Goal: Information Seeking & Learning: Learn about a topic

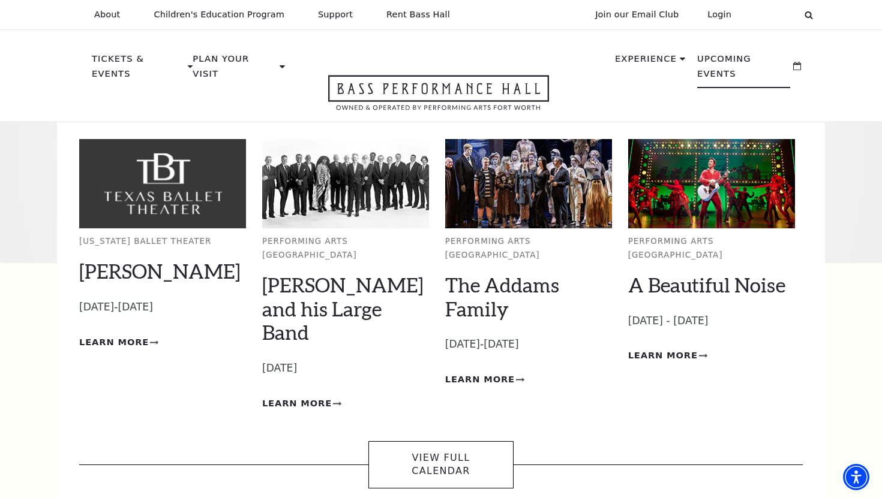
scroll to position [2, 0]
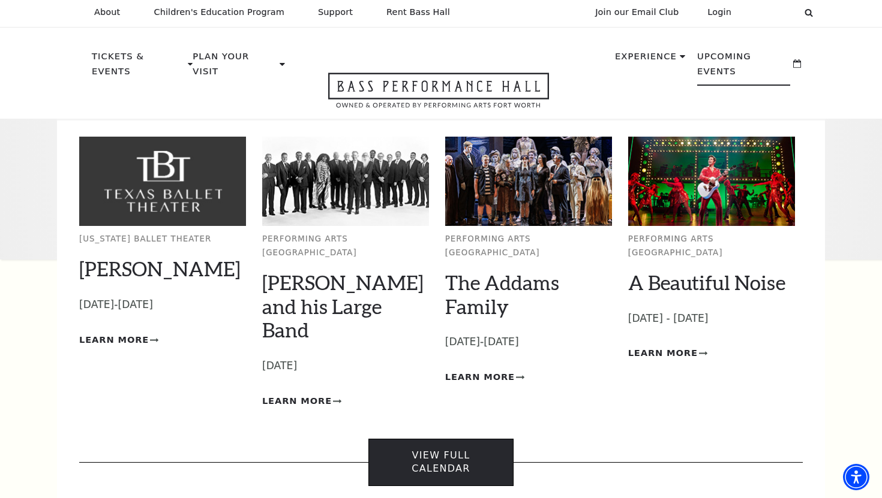
click at [415, 439] on link "View Full Calendar" at bounding box center [440, 462] width 145 height 47
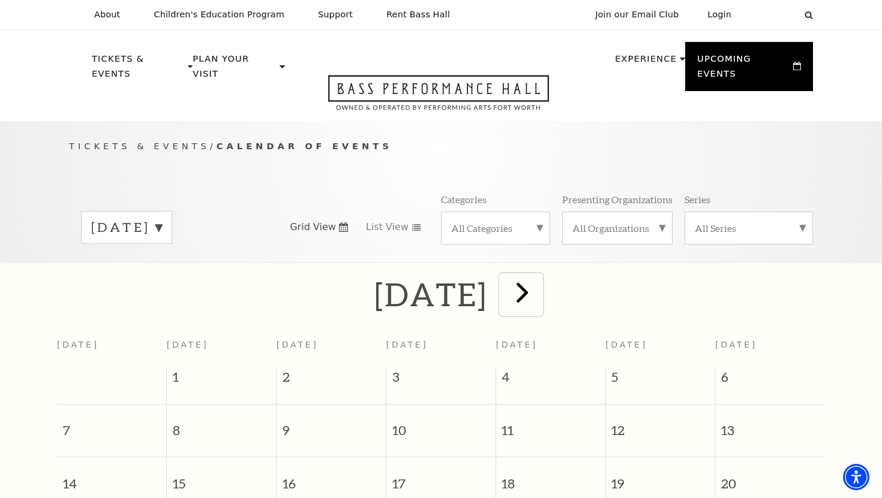
click at [539, 282] on span "next" at bounding box center [522, 292] width 34 height 34
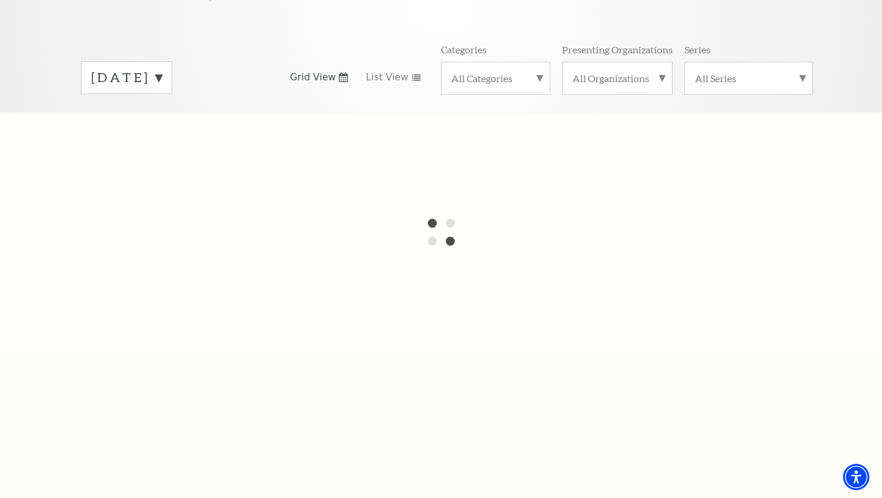
scroll to position [151, 0]
click at [172, 65] on div "[DATE]" at bounding box center [126, 76] width 91 height 33
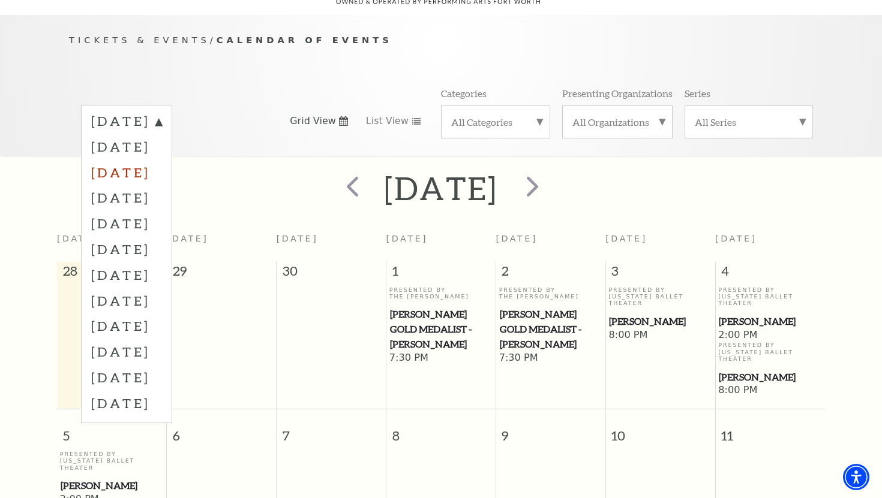
click at [162, 161] on label "[DATE]" at bounding box center [126, 173] width 71 height 26
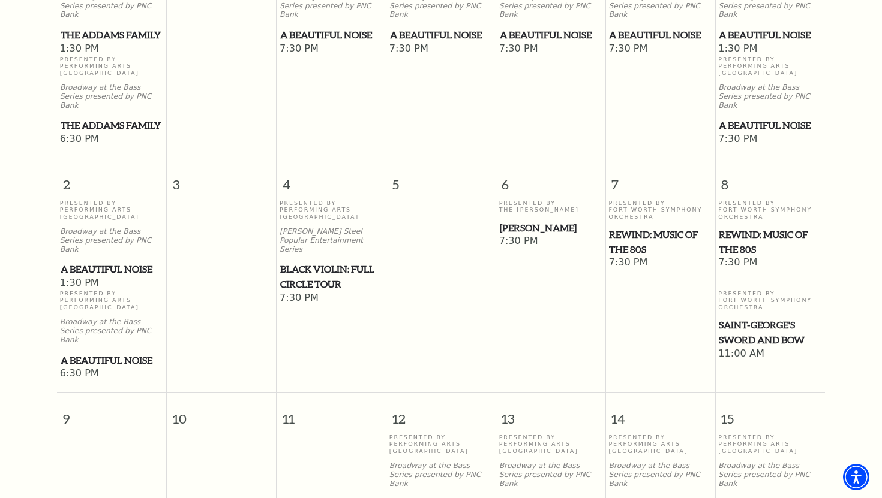
scroll to position [437, 0]
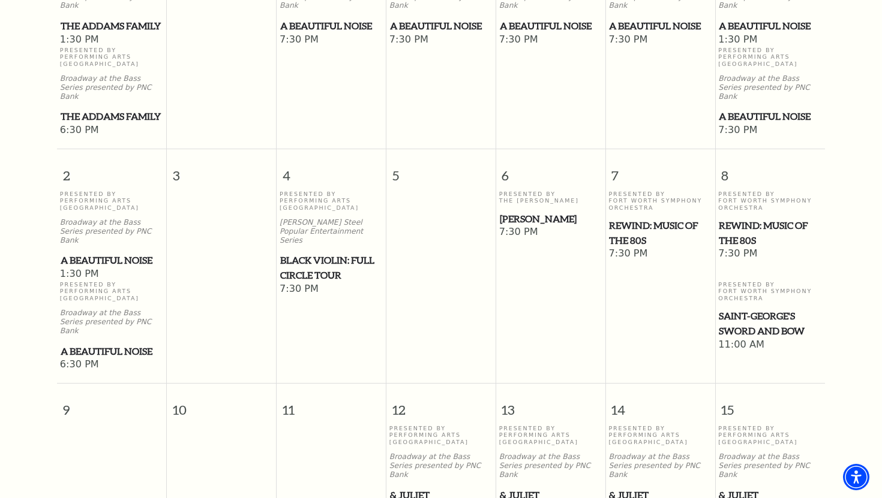
click at [754, 221] on span "REWIND: Music of the 80s" at bounding box center [770, 232] width 103 height 29
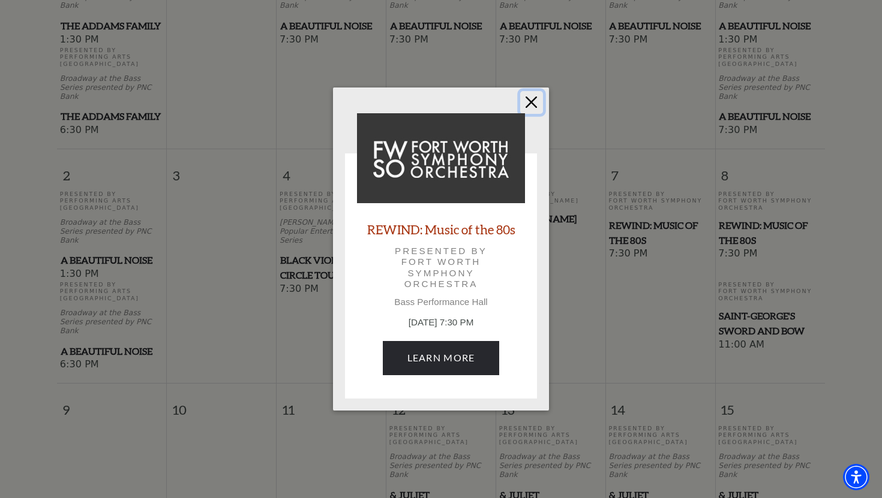
click at [528, 104] on button "Close" at bounding box center [531, 102] width 23 height 23
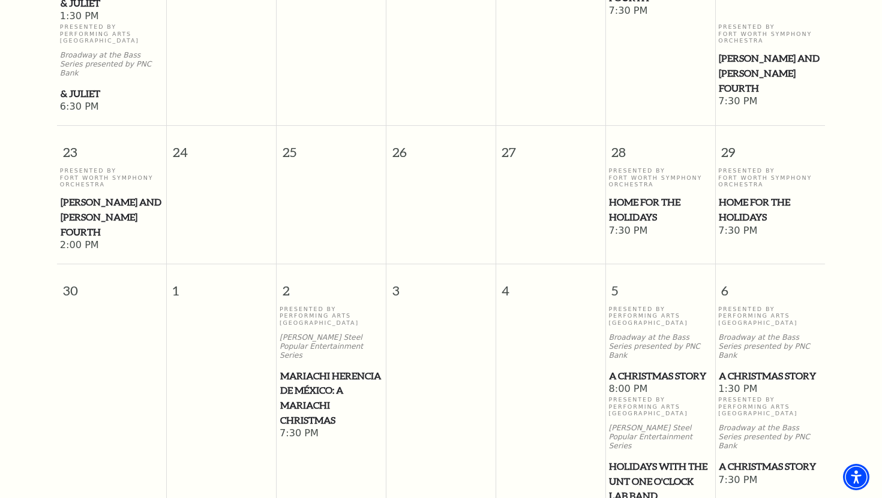
scroll to position [1169, 0]
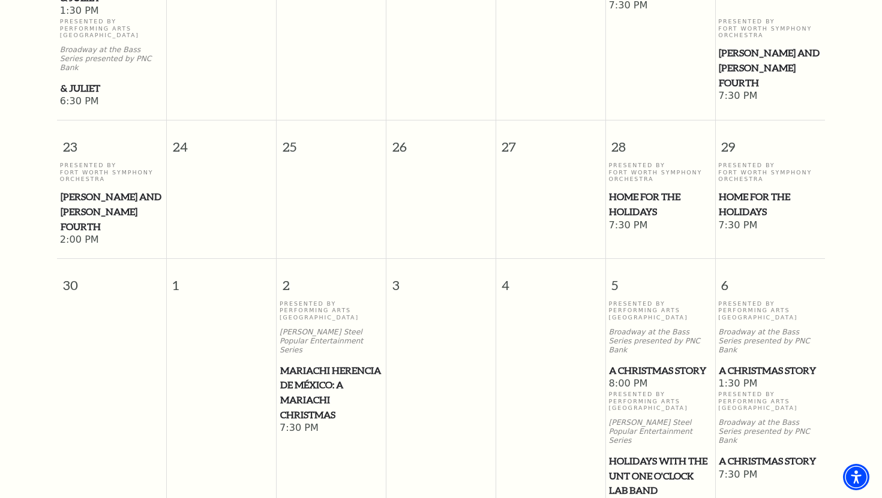
click at [680, 363] on span "A Christmas Story" at bounding box center [660, 370] width 102 height 15
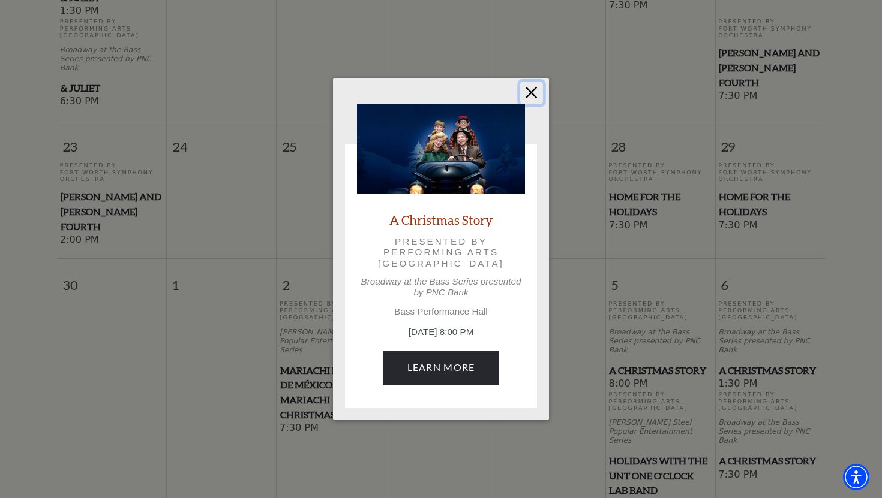
click at [530, 95] on button "Close" at bounding box center [531, 93] width 23 height 23
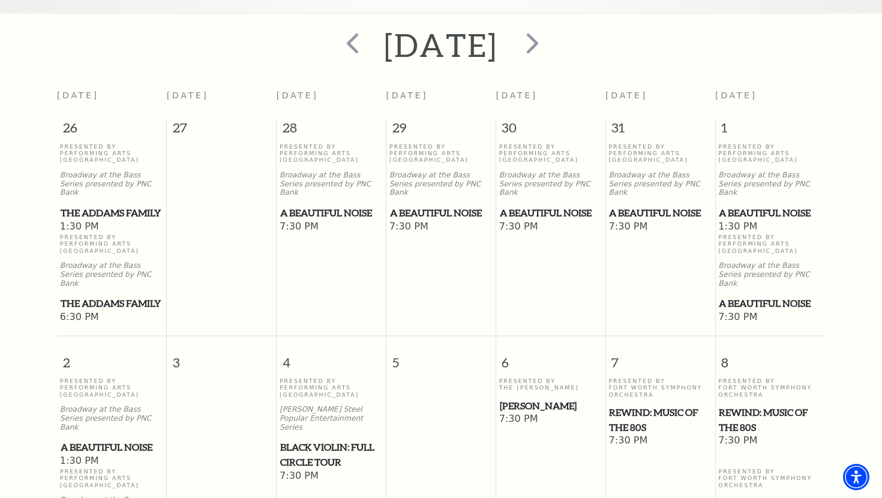
scroll to position [329, 0]
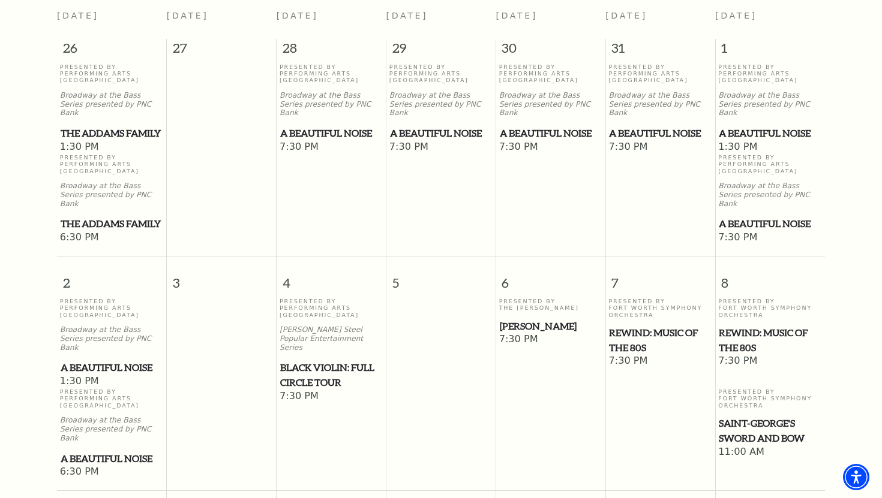
click at [82, 360] on span "A Beautiful Noise" at bounding box center [112, 367] width 103 height 15
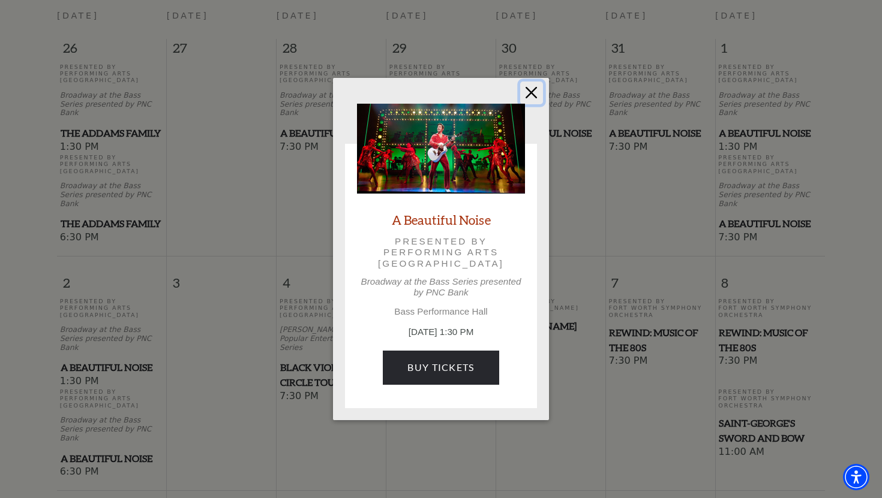
click at [533, 97] on button "Close" at bounding box center [531, 93] width 23 height 23
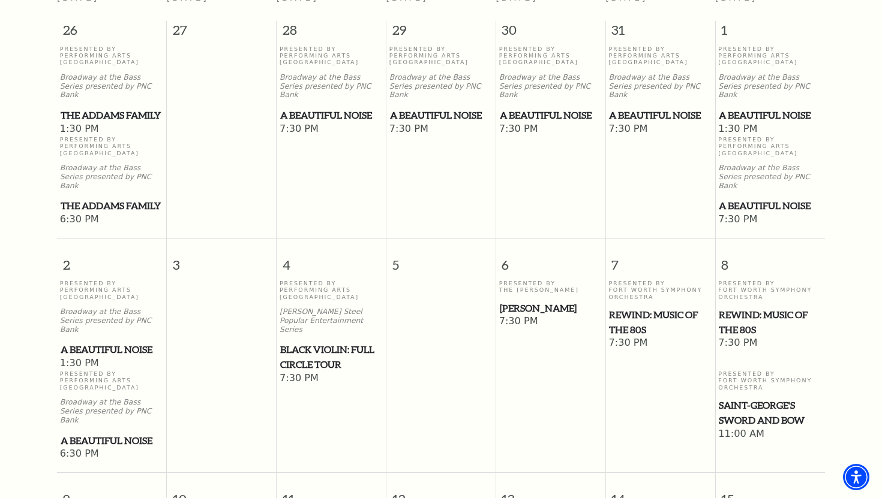
scroll to position [0, 0]
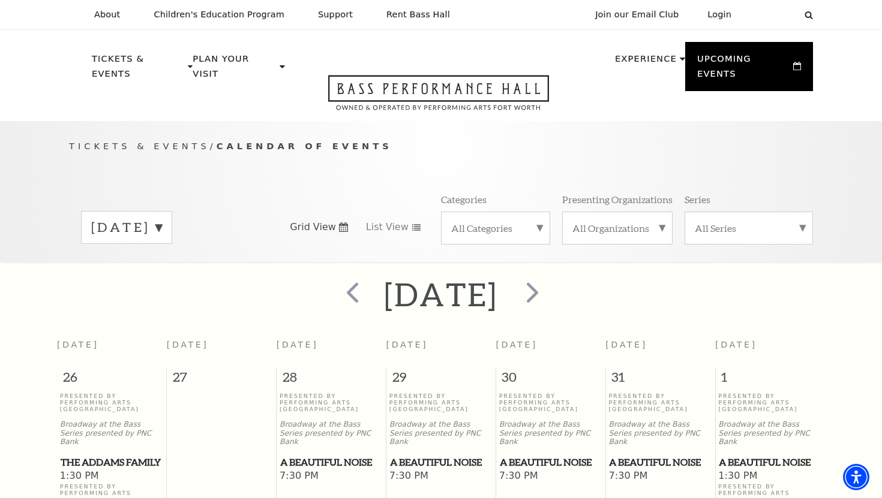
click at [172, 212] on div "November 2025" at bounding box center [126, 227] width 91 height 33
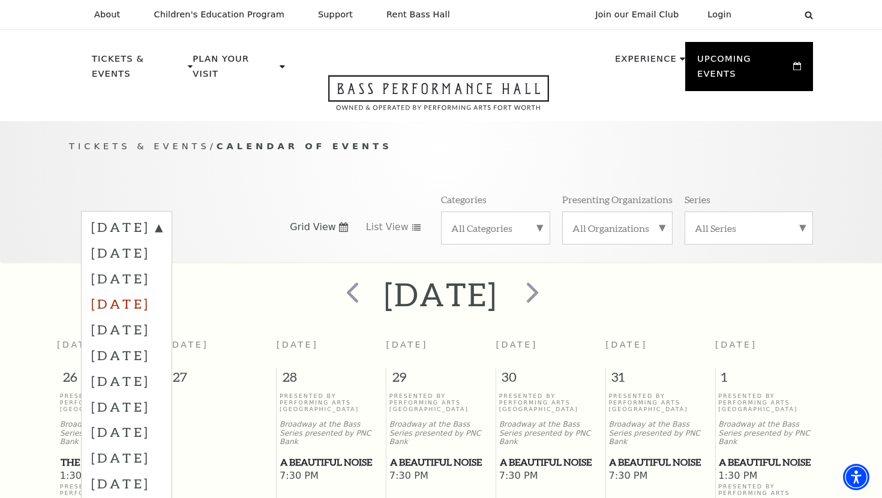
click at [162, 291] on label "December 2025" at bounding box center [126, 304] width 71 height 26
